Goal: Task Accomplishment & Management: Use online tool/utility

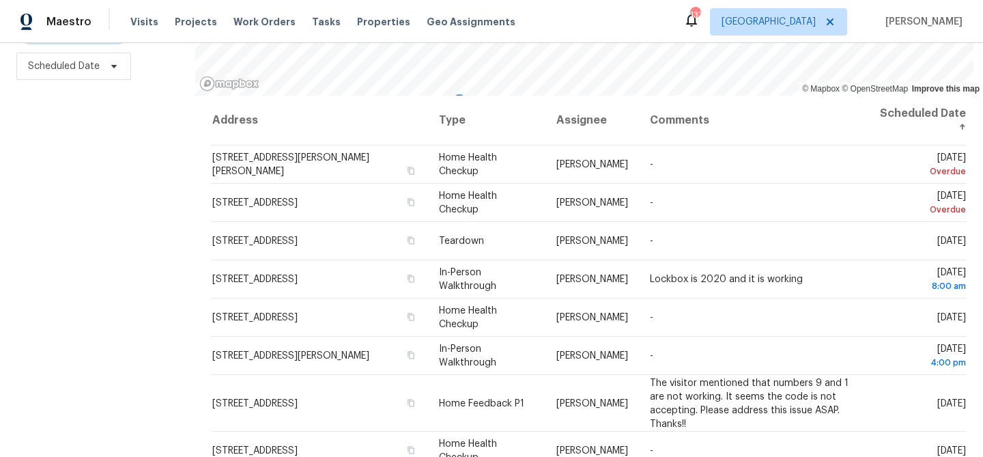
scroll to position [197, 0]
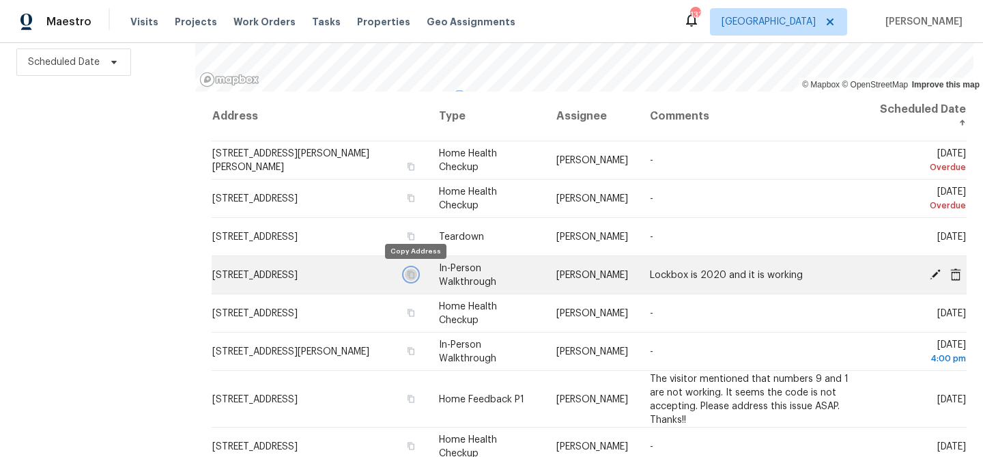
click at [413, 272] on icon "button" at bounding box center [410, 274] width 7 height 8
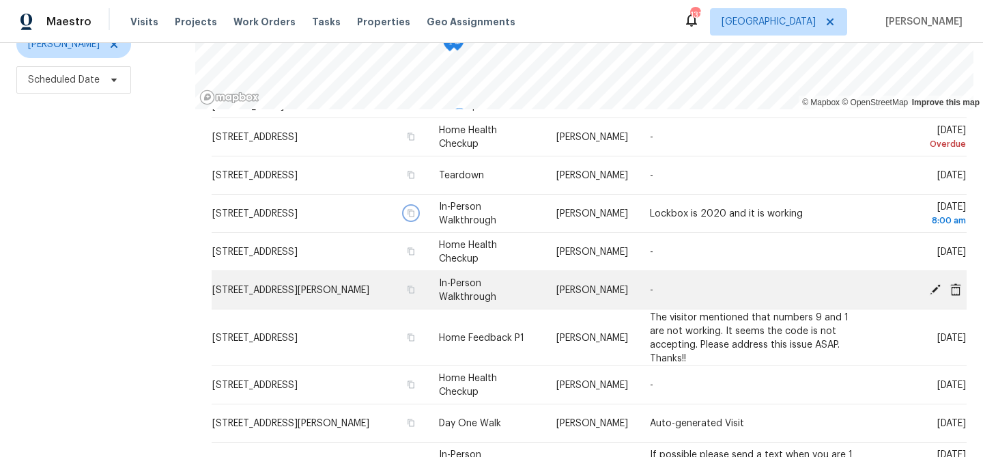
scroll to position [80, 0]
click at [414, 293] on icon "button" at bounding box center [411, 289] width 8 height 8
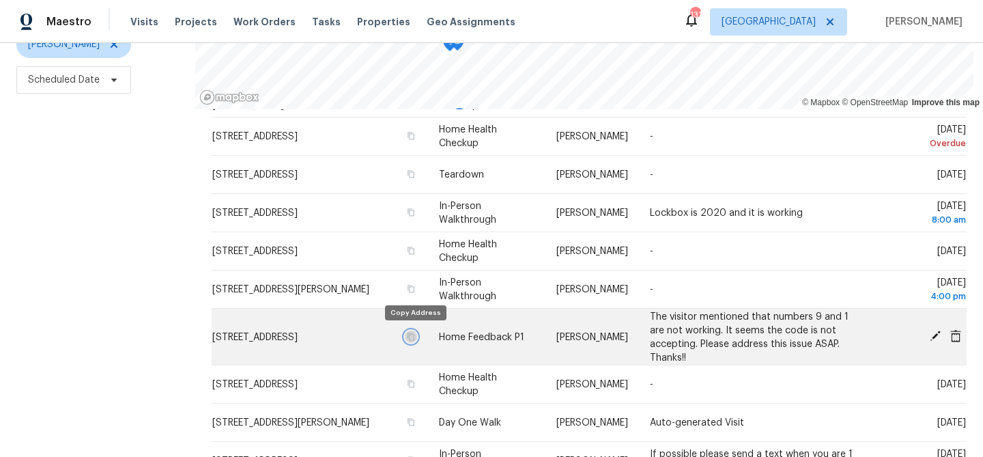
click at [414, 337] on icon "button" at bounding box center [411, 336] width 8 height 8
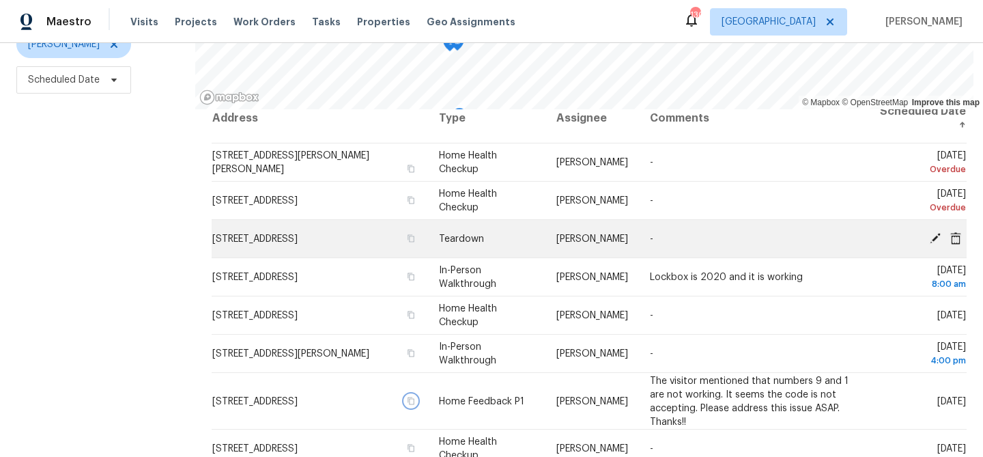
scroll to position [0, 0]
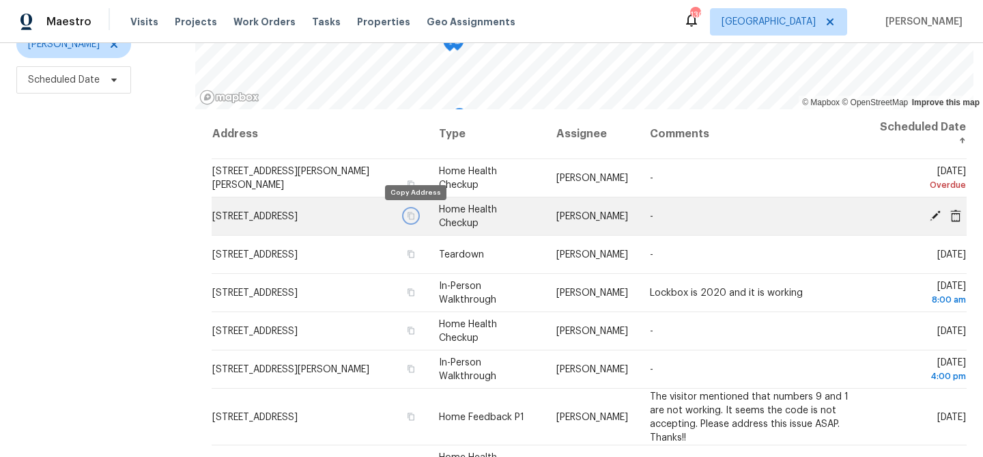
click at [412, 220] on button "button" at bounding box center [411, 215] width 12 height 12
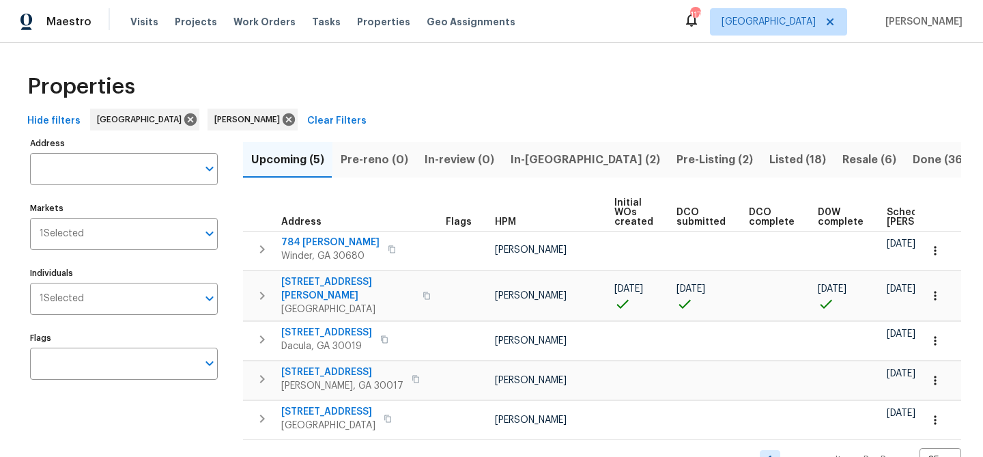
scroll to position [0, 166]
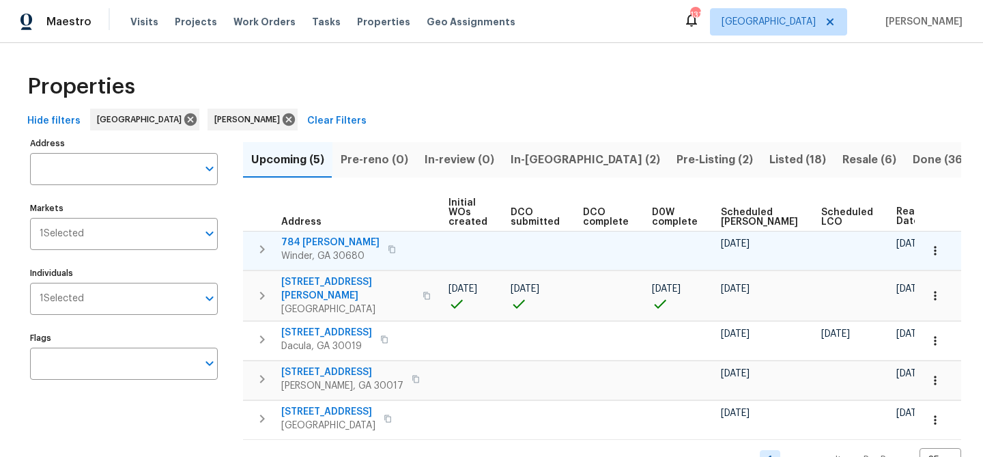
click at [305, 239] on span "784 Morris Ln" at bounding box center [330, 242] width 98 height 14
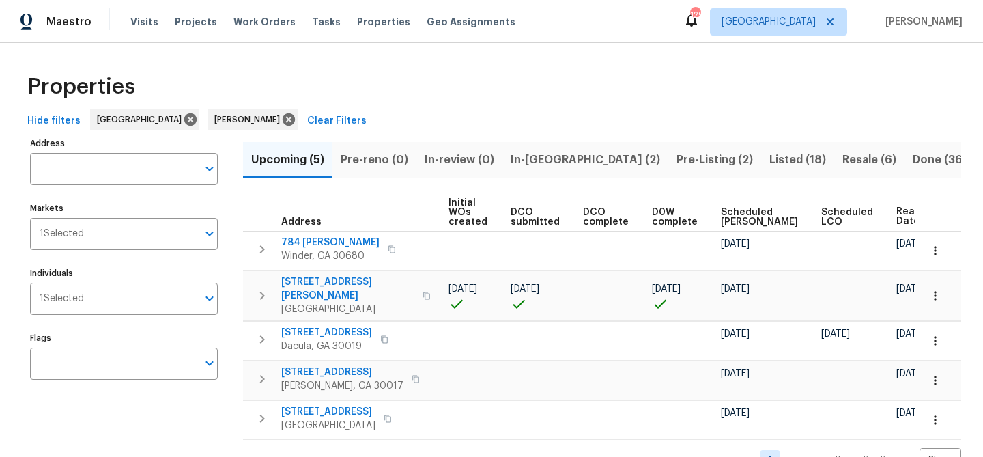
click at [515, 163] on span "In-reno (2)" at bounding box center [584, 159] width 149 height 19
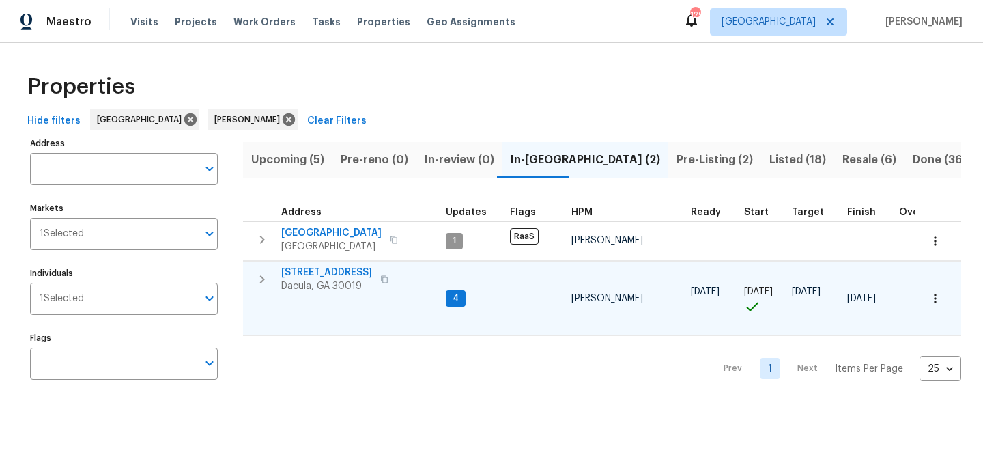
click at [352, 272] on span "[STREET_ADDRESS]" at bounding box center [326, 272] width 91 height 14
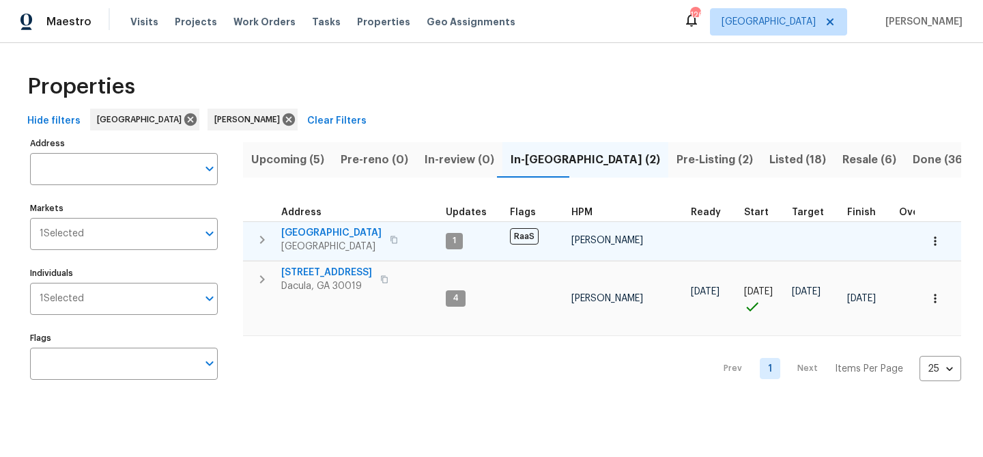
click at [332, 232] on span "3877 Trenton Dr" at bounding box center [331, 233] width 100 height 14
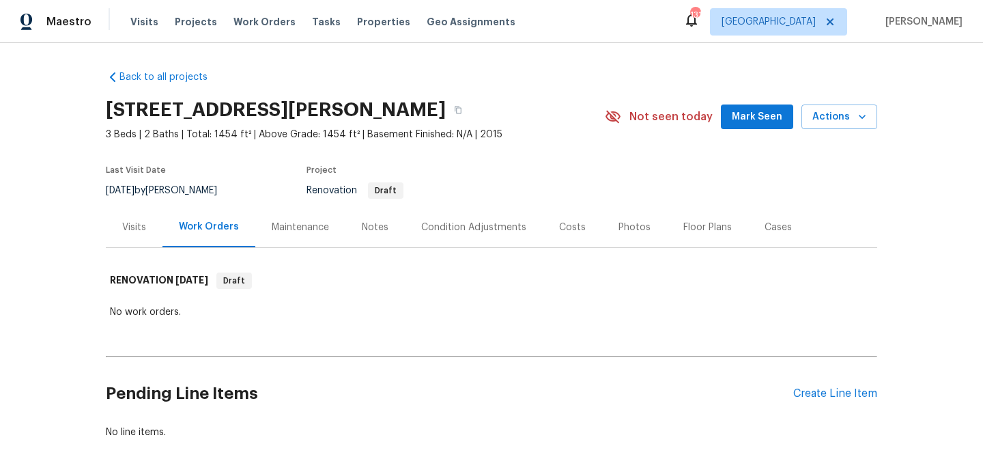
click at [467, 218] on div "Condition Adjustments" at bounding box center [474, 227] width 138 height 40
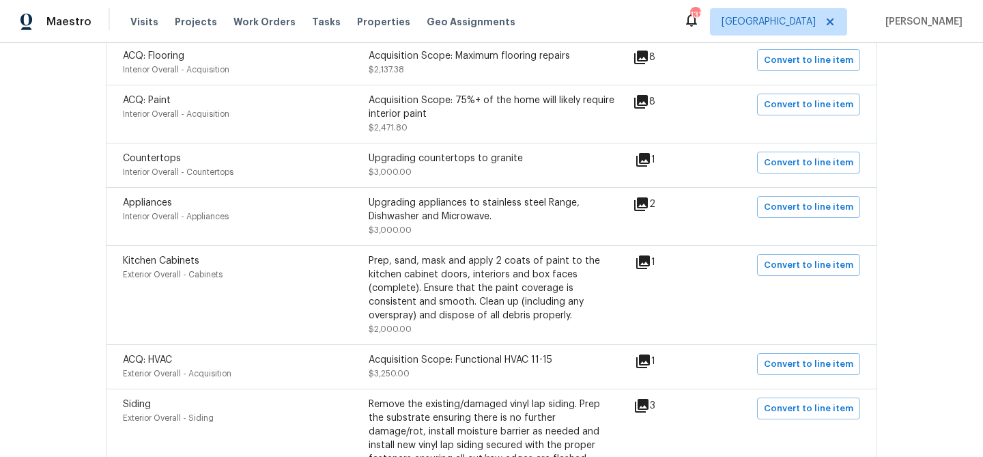
scroll to position [351, 0]
click at [648, 100] on icon at bounding box center [641, 100] width 14 height 14
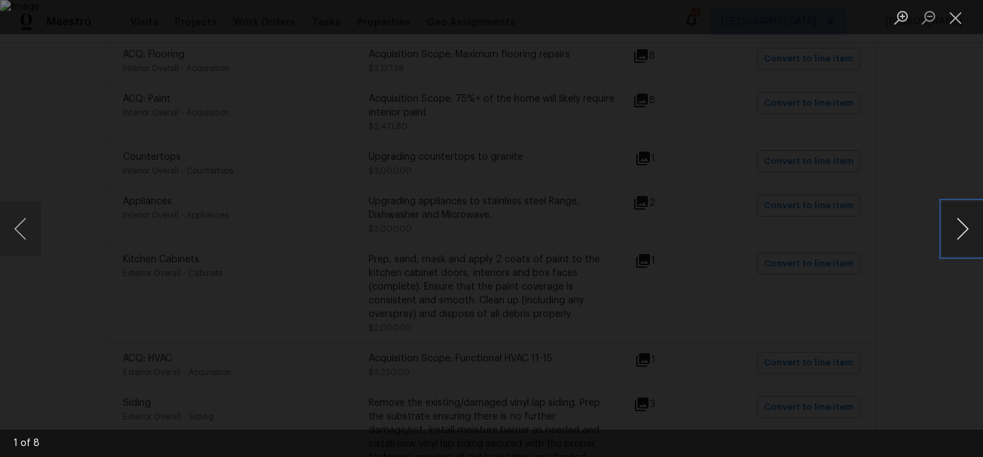
click at [962, 236] on button "Next image" at bounding box center [962, 228] width 41 height 55
click at [949, 18] on button "Close lightbox" at bounding box center [955, 17] width 27 height 24
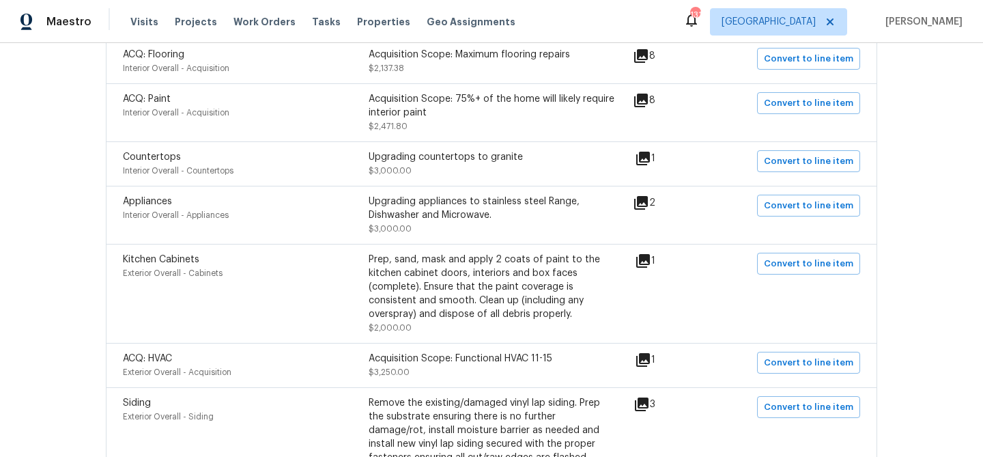
click at [650, 263] on icon at bounding box center [643, 260] width 16 height 16
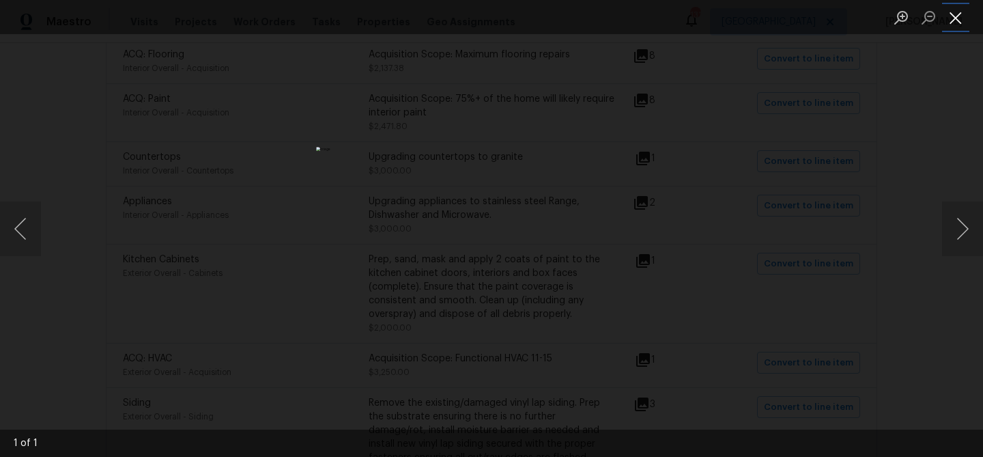
click at [959, 20] on button "Close lightbox" at bounding box center [955, 17] width 27 height 24
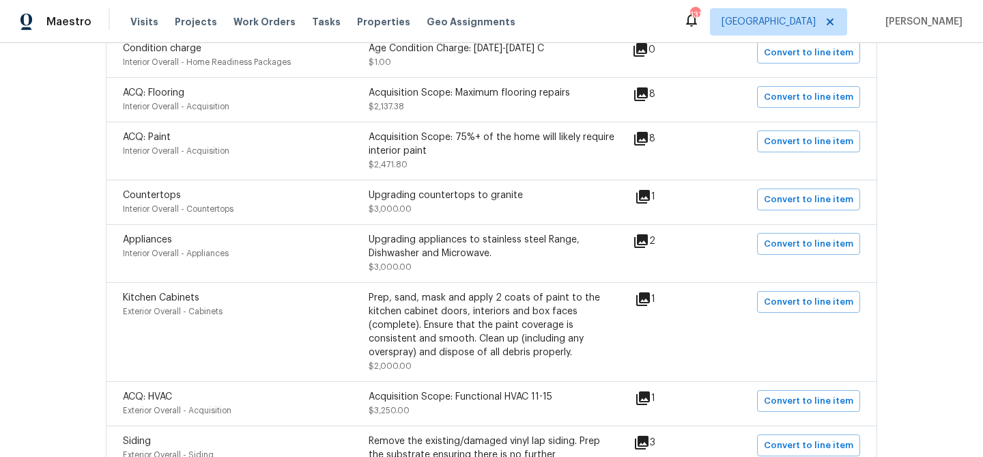
scroll to position [0, 0]
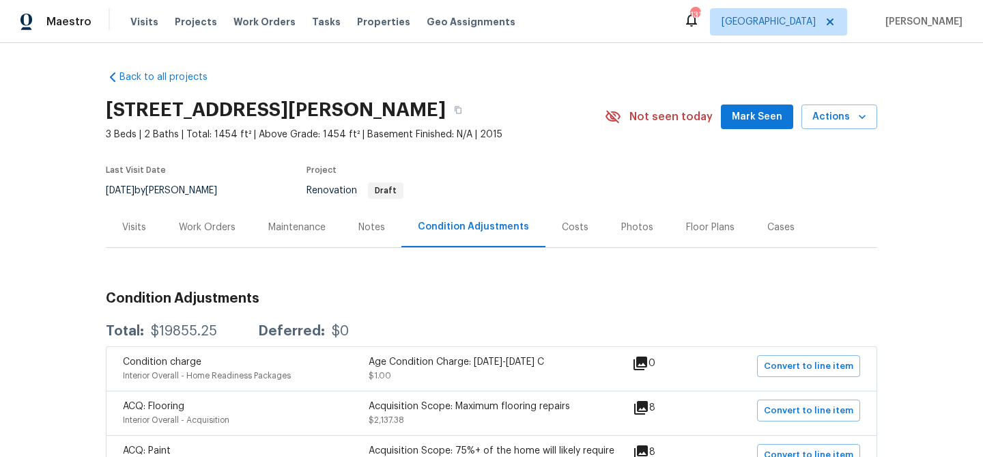
click at [740, 121] on span "Mark Seen" at bounding box center [757, 116] width 50 height 17
click at [454, 108] on icon "button" at bounding box center [457, 110] width 7 height 8
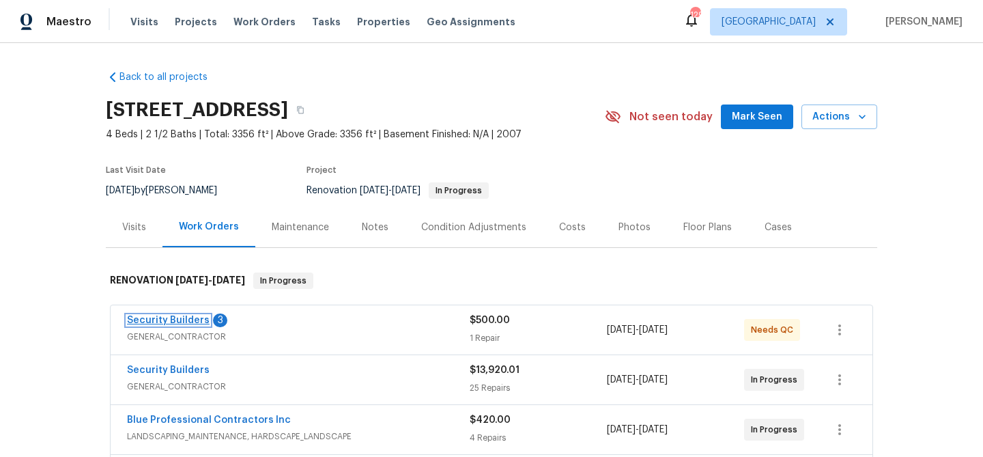
click at [166, 317] on link "Security Builders" at bounding box center [168, 320] width 83 height 10
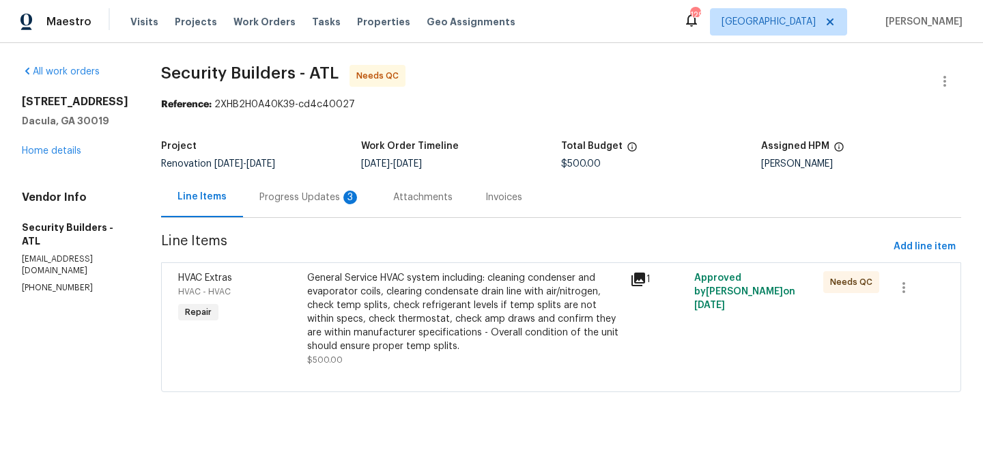
click at [337, 193] on div "Progress Updates 3" at bounding box center [309, 197] width 101 height 14
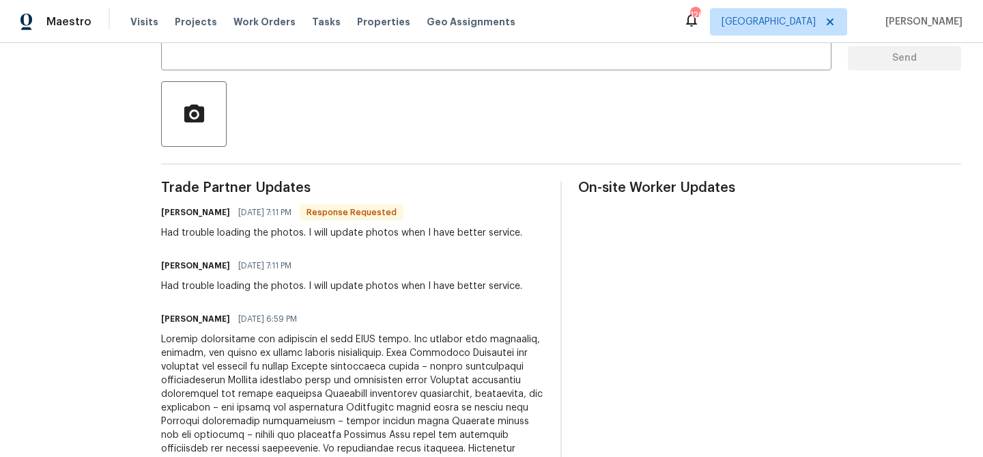
scroll to position [67, 0]
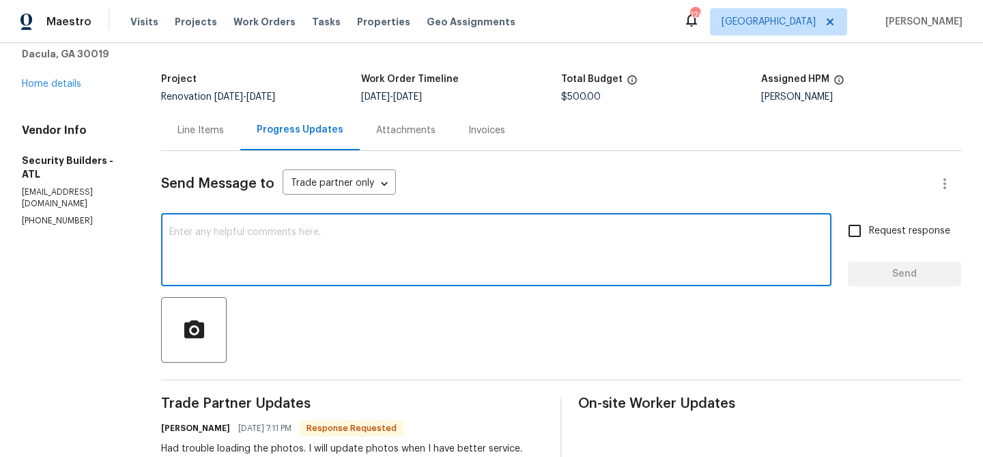
click at [272, 228] on textarea at bounding box center [496, 251] width 654 height 48
type textarea "Thank You!"
click at [923, 267] on span "Send" at bounding box center [903, 273] width 91 height 17
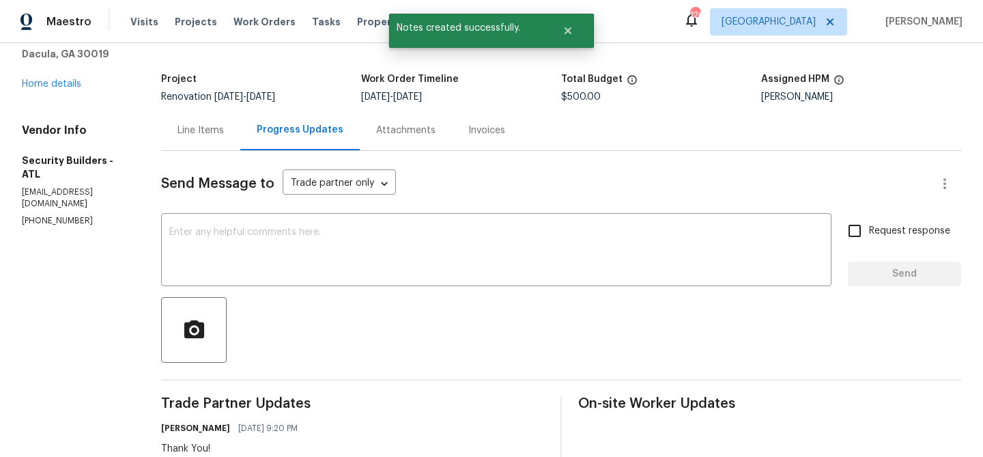
click at [209, 141] on div "Line Items" at bounding box center [200, 130] width 79 height 40
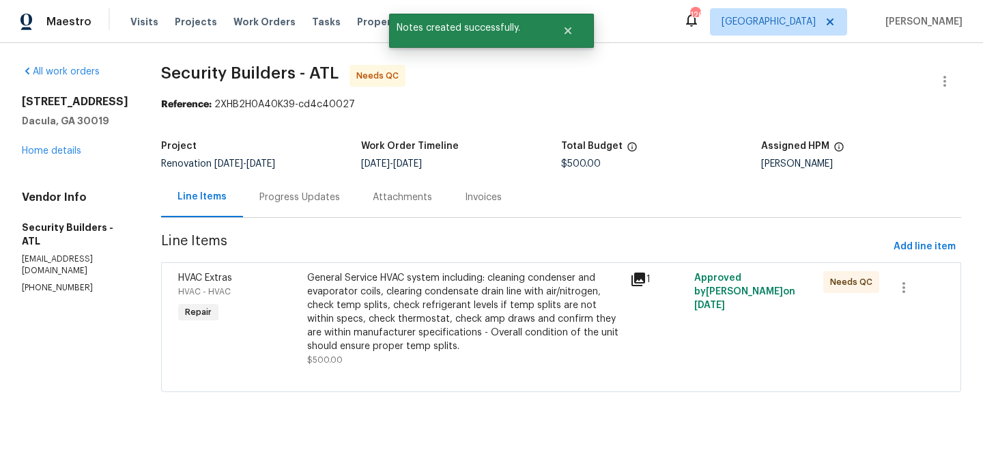
click at [413, 298] on div "General Service HVAC system including: cleaning condenser and evaporator coils,…" at bounding box center [464, 312] width 315 height 82
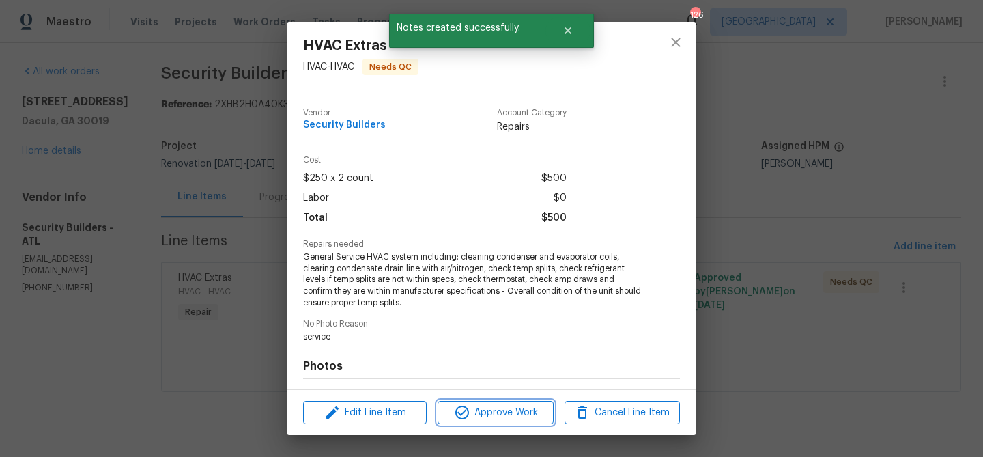
click at [480, 415] on span "Approve Work" at bounding box center [494, 412] width 107 height 17
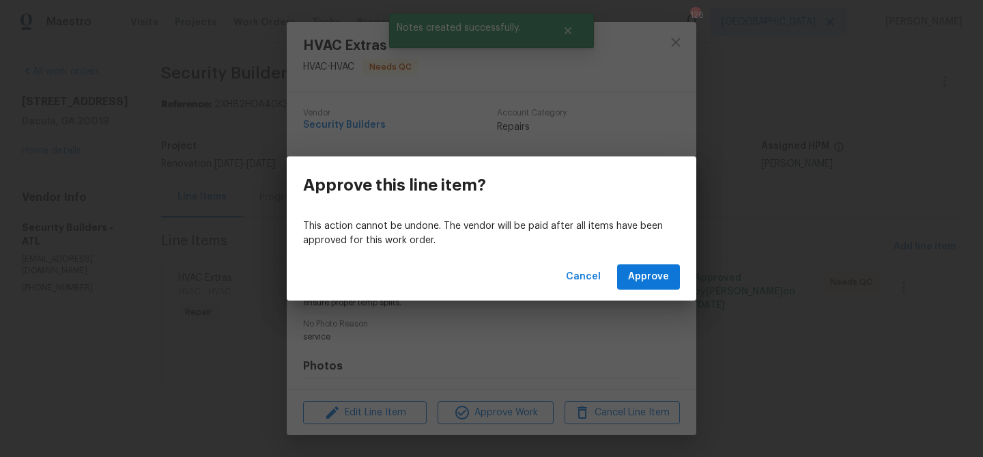
click at [652, 257] on div "Cancel Approve" at bounding box center [491, 276] width 409 height 47
click at [652, 277] on span "Approve" at bounding box center [648, 276] width 41 height 17
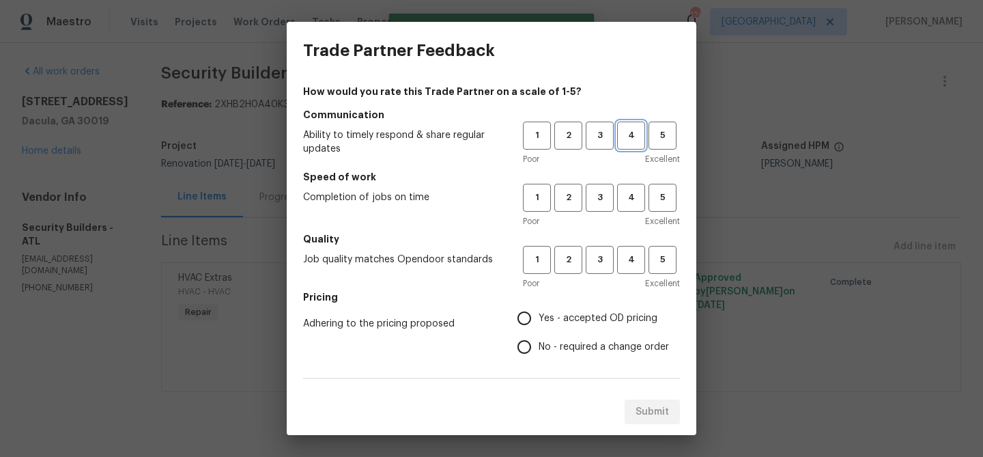
click at [632, 128] on span "4" at bounding box center [630, 136] width 25 height 16
click at [632, 190] on span "4" at bounding box center [630, 198] width 25 height 16
click at [628, 259] on span "4" at bounding box center [630, 260] width 25 height 16
click at [563, 315] on span "Yes - accepted OD pricing" at bounding box center [597, 318] width 119 height 14
click at [538, 315] on input "Yes - accepted OD pricing" at bounding box center [524, 318] width 29 height 29
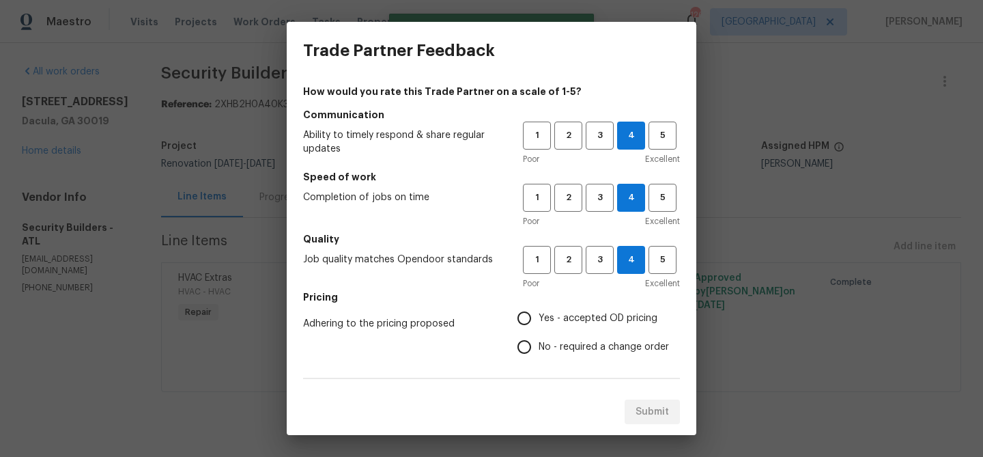
radio input "true"
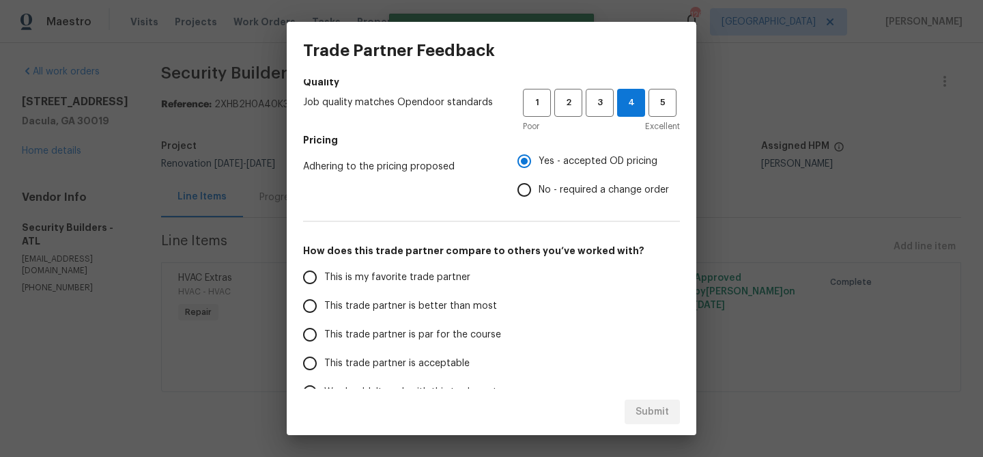
click at [388, 313] on label "This trade partner is better than most" at bounding box center [403, 305] width 216 height 29
click at [324, 313] on input "This trade partner is better than most" at bounding box center [309, 305] width 29 height 29
click at [667, 412] on span "Submit" at bounding box center [651, 411] width 33 height 17
radio input "true"
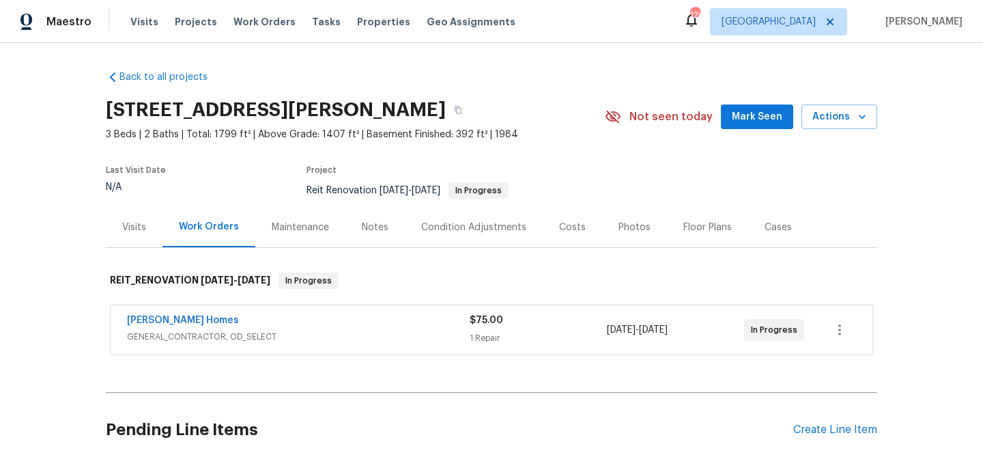
click at [736, 116] on button "Mark Seen" at bounding box center [757, 116] width 72 height 25
